Goal: Information Seeking & Learning: Find specific fact

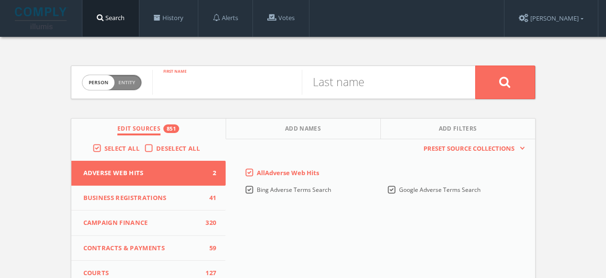
click at [243, 89] on input "text" at bounding box center [227, 82] width 150 height 25
type input "[PERSON_NAME]"
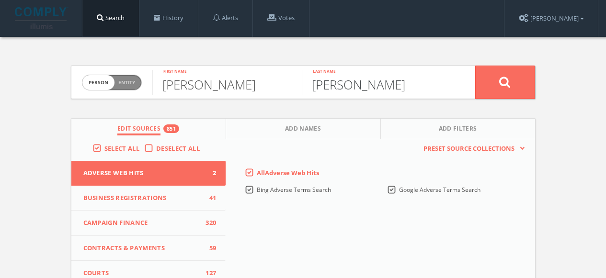
type input "[PERSON_NAME]"
click at [501, 92] on button at bounding box center [505, 83] width 60 height 34
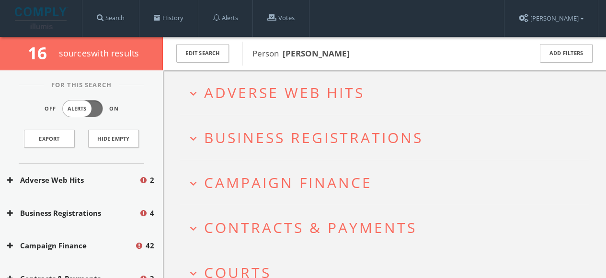
click at [224, 146] on span "Business Registrations" at bounding box center [313, 138] width 219 height 20
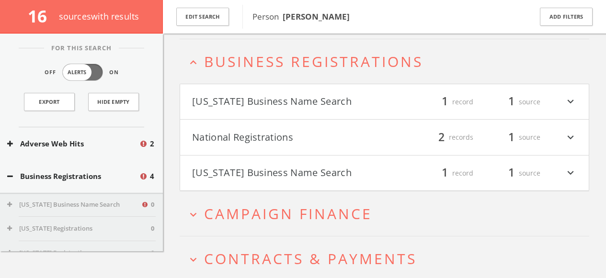
scroll to position [82, 0]
click at [222, 134] on button "National Registrations" at bounding box center [288, 136] width 193 height 16
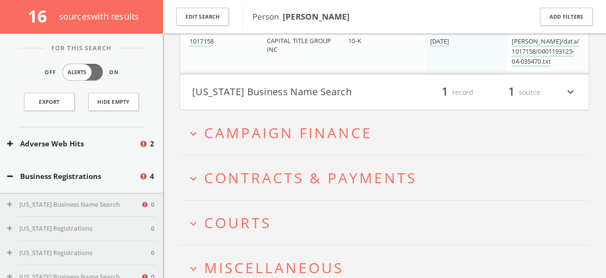
click at [227, 137] on span "Campaign Finance" at bounding box center [288, 133] width 168 height 20
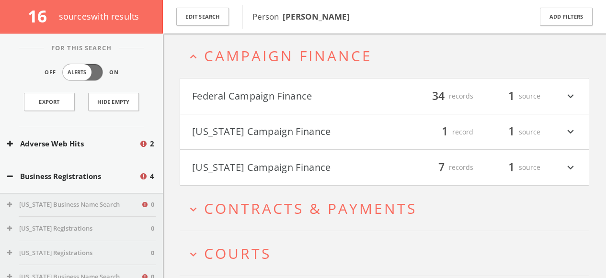
click at [254, 101] on button "Federal Campaign Finance" at bounding box center [288, 96] width 193 height 16
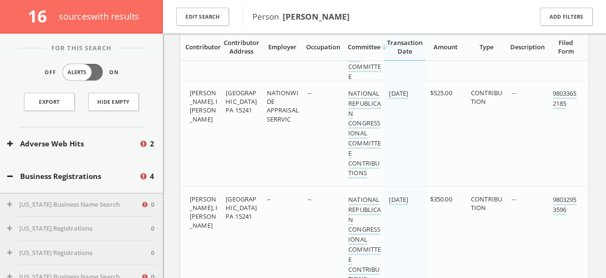
scroll to position [1749, 0]
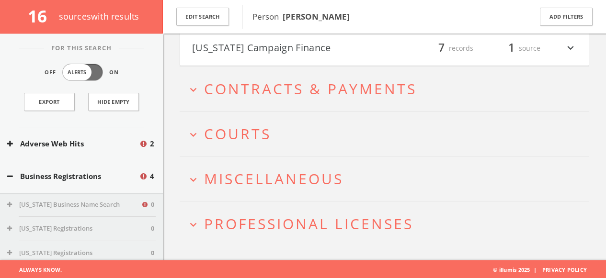
click at [245, 136] on span "Courts" at bounding box center [237, 134] width 67 height 20
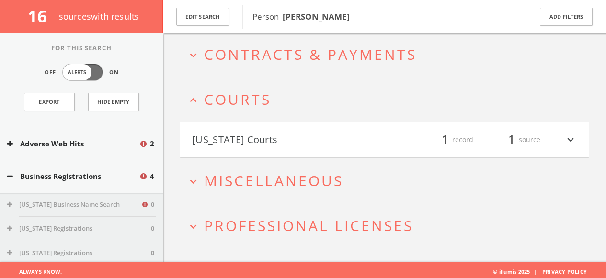
scroll to position [3424, 0]
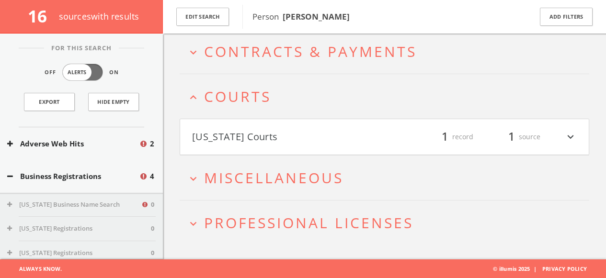
click at [242, 57] on span "Contracts & Payments" at bounding box center [310, 52] width 213 height 20
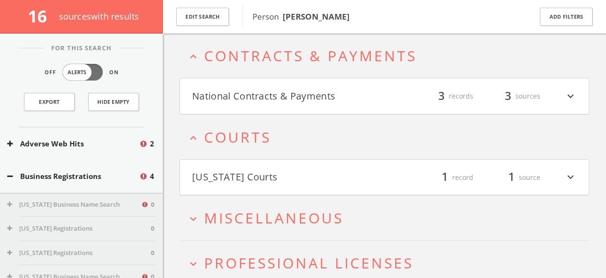
click at [241, 97] on button "National Contracts & Payments" at bounding box center [288, 96] width 193 height 16
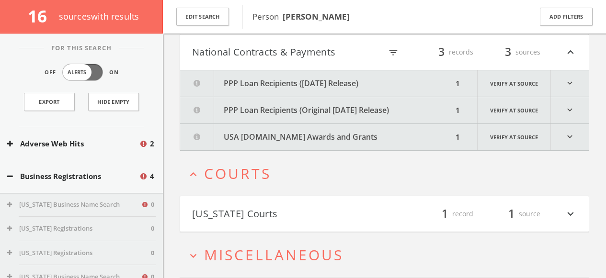
scroll to position [3464, 0]
click at [238, 81] on button "PPP Loan Recipients ([DATE] Release)" at bounding box center [316, 83] width 273 height 26
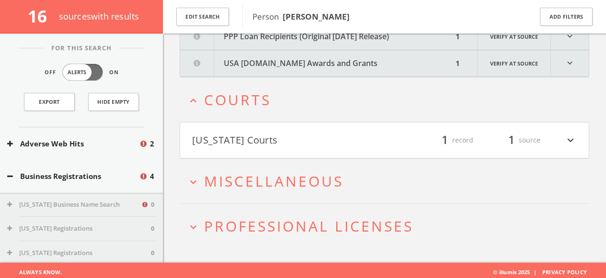
scroll to position [3638, 0]
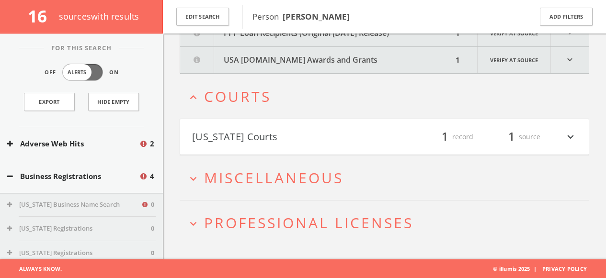
click at [241, 188] on h2 "expand_more Miscellaneous" at bounding box center [385, 178] width 410 height 45
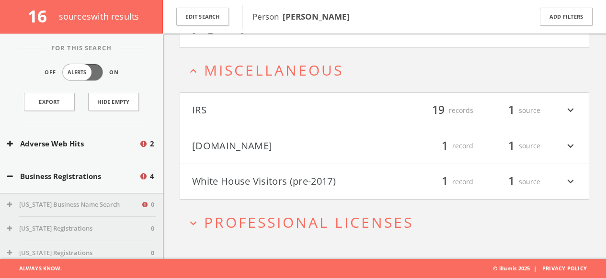
click at [236, 149] on button "[DOMAIN_NAME]" at bounding box center [288, 146] width 193 height 16
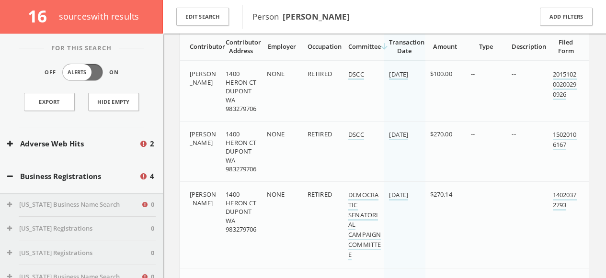
scroll to position [0, 0]
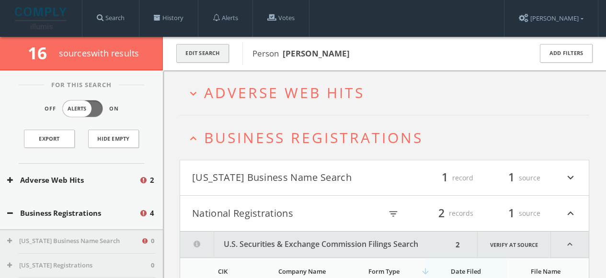
click at [208, 55] on button "Edit Search" at bounding box center [202, 53] width 53 height 19
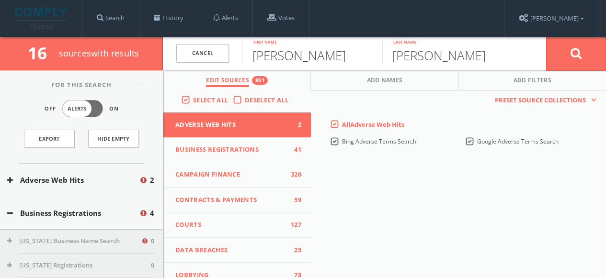
drag, startPoint x: 299, startPoint y: 57, endPoint x: 239, endPoint y: 55, distance: 59.9
click at [242, 55] on form "[PERSON_NAME] First name [PERSON_NAME] Last name Cancel" at bounding box center [384, 54] width 443 height 34
type input "[PERSON_NAME]"
type input "Pilgrim"
click at [584, 54] on button at bounding box center [576, 53] width 60 height 35
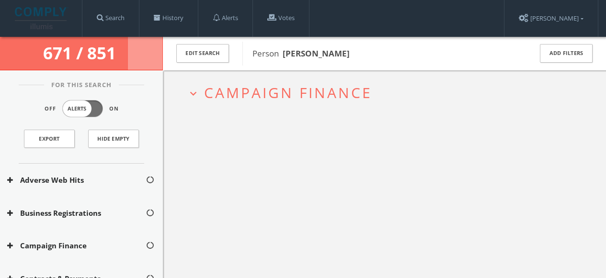
click at [239, 92] on span "Campaign Finance" at bounding box center [288, 93] width 168 height 20
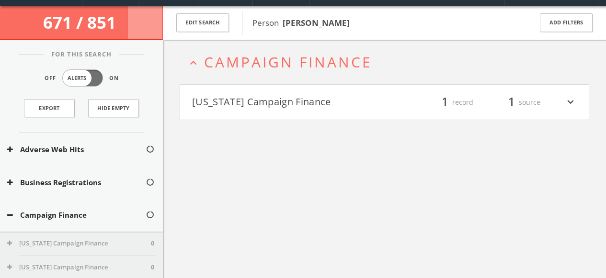
scroll to position [37, 0]
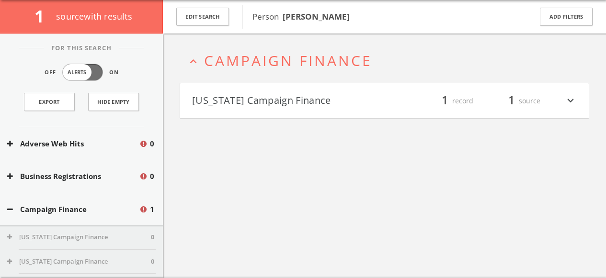
click at [259, 100] on button "[US_STATE] Campaign Finance" at bounding box center [288, 101] width 193 height 16
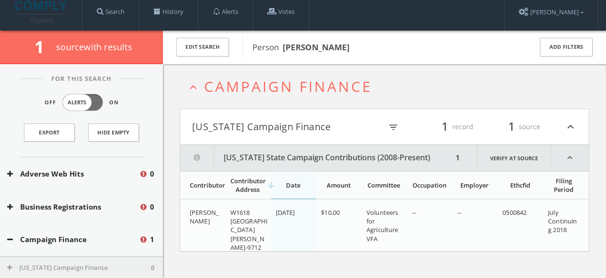
scroll to position [0, 0]
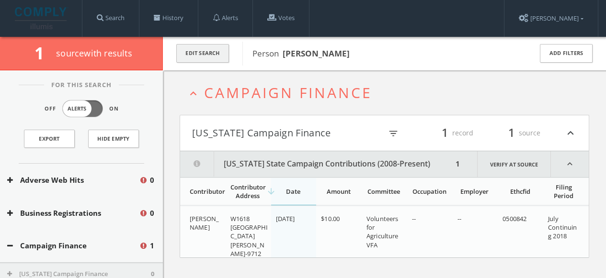
click at [211, 49] on button "Edit Search" at bounding box center [202, 53] width 53 height 19
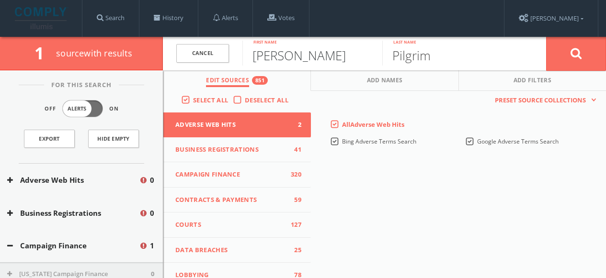
drag, startPoint x: 312, startPoint y: 58, endPoint x: 232, endPoint y: 57, distance: 79.1
click at [235, 57] on form "Cancel [PERSON_NAME] First name Pilgrim Last name Cancel" at bounding box center [384, 54] width 443 height 34
type input "[PERSON_NAME]"
click at [578, 57] on icon at bounding box center [577, 53] width 12 height 12
